Goal: Information Seeking & Learning: Learn about a topic

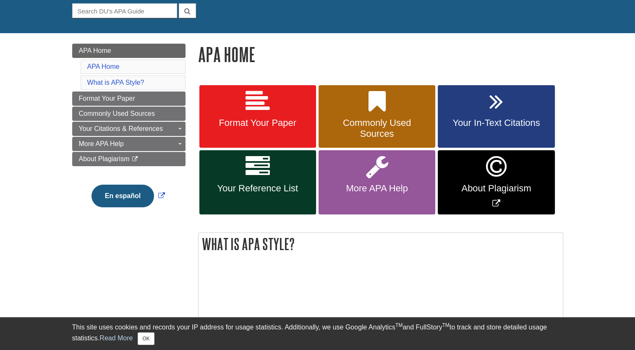
scroll to position [82, 0]
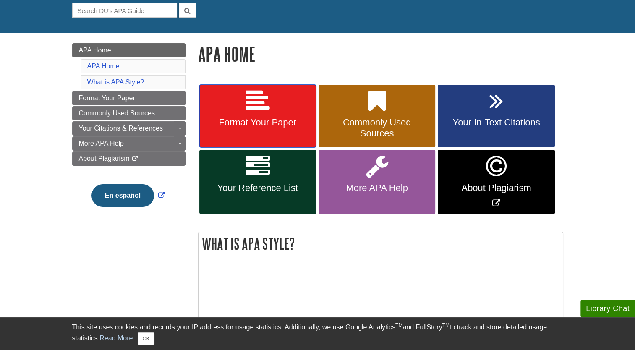
click at [269, 113] on link "Format Your Paper" at bounding box center [257, 116] width 117 height 63
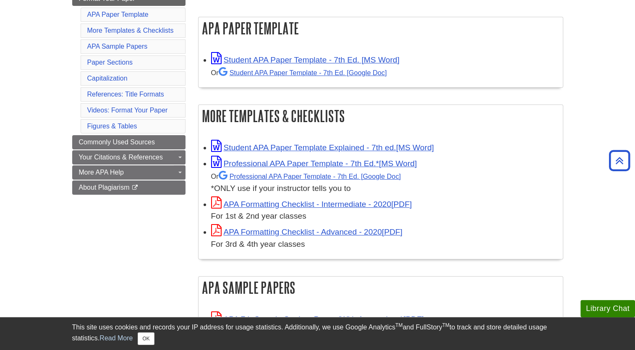
scroll to position [150, 0]
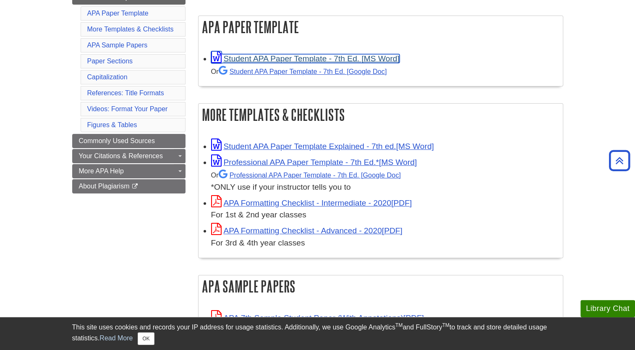
click at [283, 57] on link "Student APA Paper Template - 7th Ed. [MS Word]" at bounding box center [305, 58] width 188 height 9
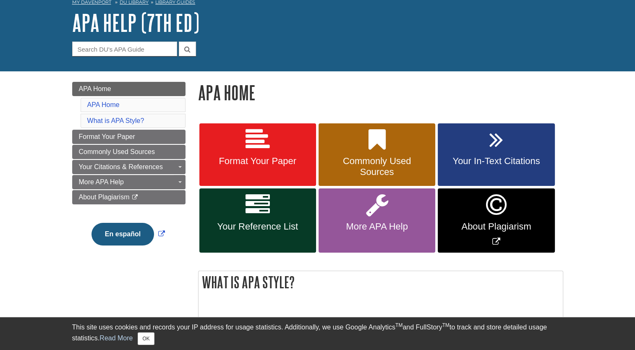
scroll to position [45, 0]
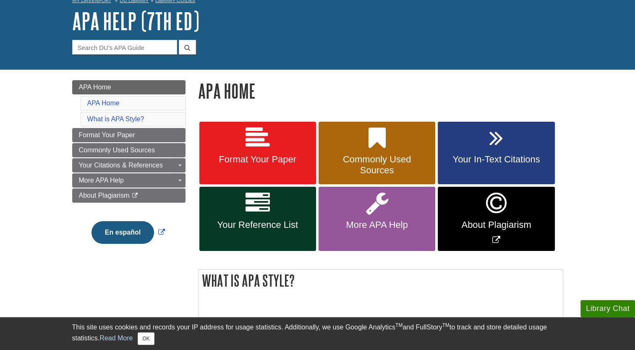
click at [486, 137] on link "Your In-Text Citations" at bounding box center [496, 153] width 117 height 63
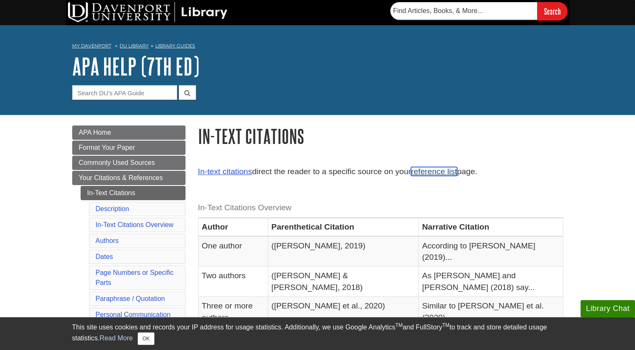
click at [429, 172] on link "reference list" at bounding box center [434, 171] width 46 height 9
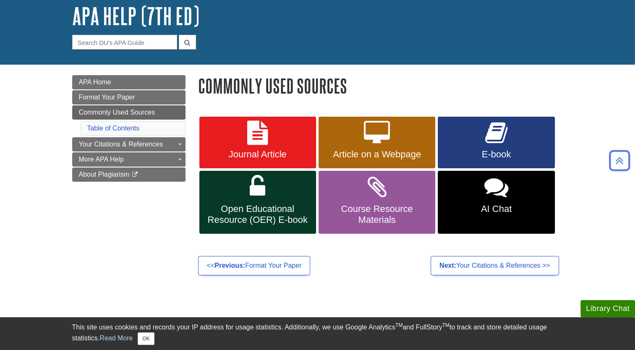
scroll to position [32, 0]
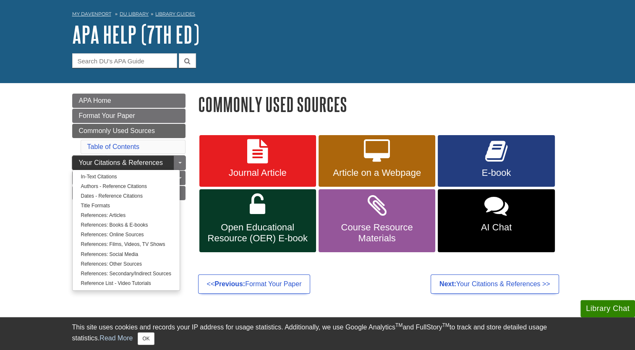
click at [157, 165] on span "Your Citations & References" at bounding box center [121, 162] width 84 height 7
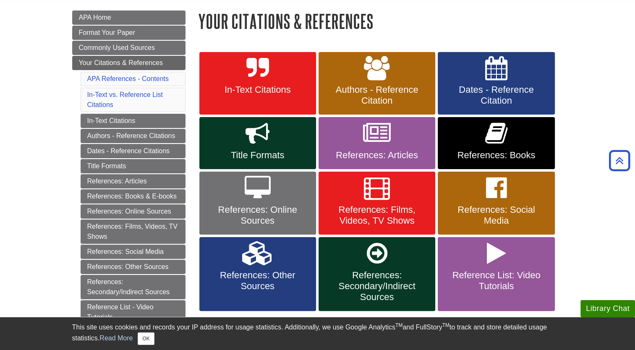
scroll to position [115, 0]
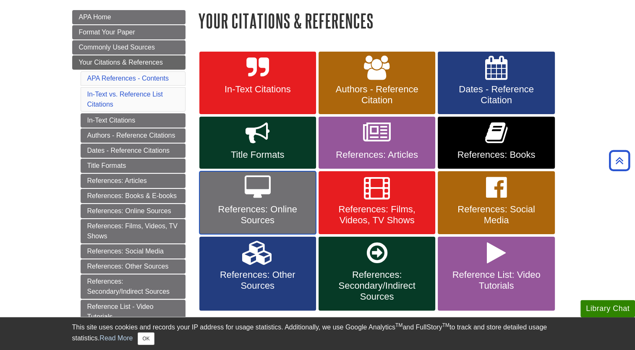
click at [285, 206] on span "References: Online Sources" at bounding box center [258, 215] width 104 height 22
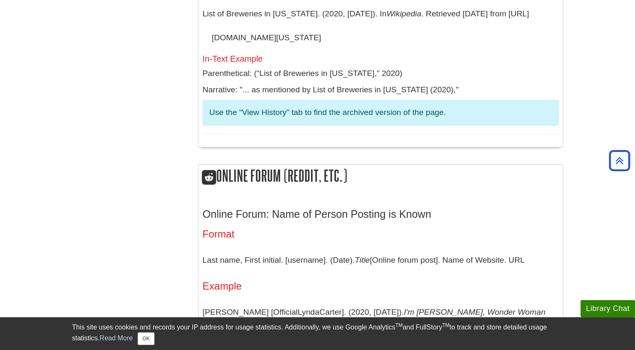
scroll to position [3930, 0]
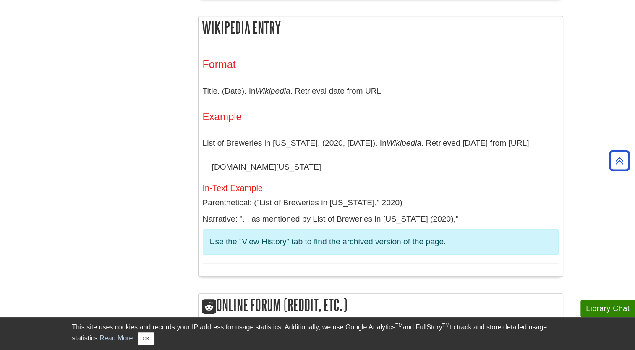
click at [634, 154] on body "Library Chat This site uses cookies and records your IP address for usage stati…" at bounding box center [317, 162] width 635 height 8184
click at [624, 157] on icon "Back to Top" at bounding box center [619, 160] width 27 height 27
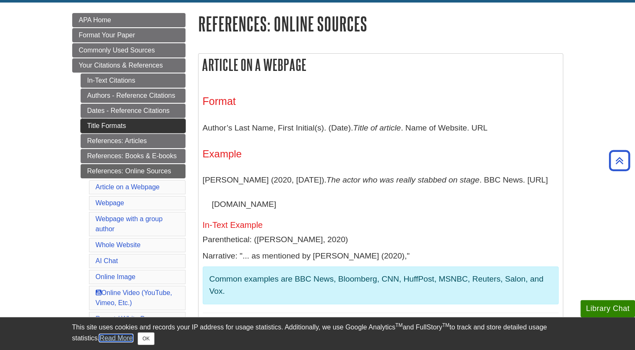
scroll to position [112, 0]
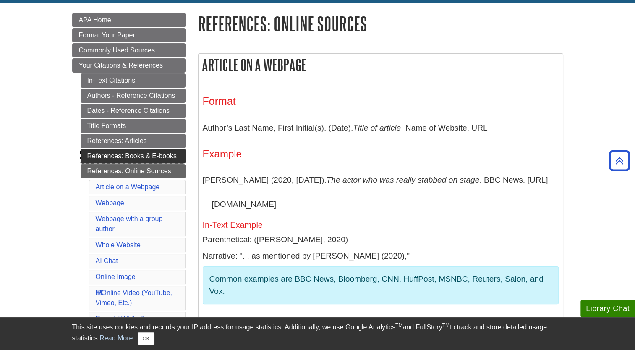
click at [143, 157] on link "References: Books & E-books" at bounding box center [133, 156] width 105 height 14
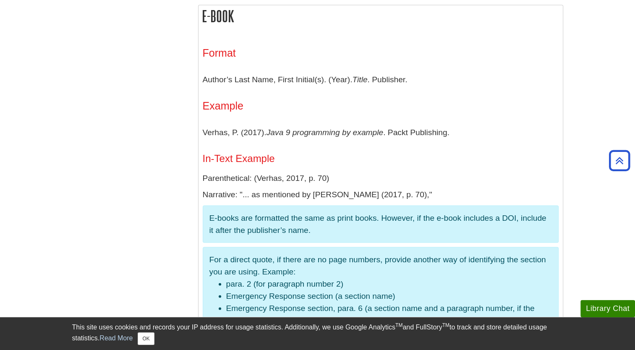
scroll to position [1385, 0]
